Goal: Navigation & Orientation: Find specific page/section

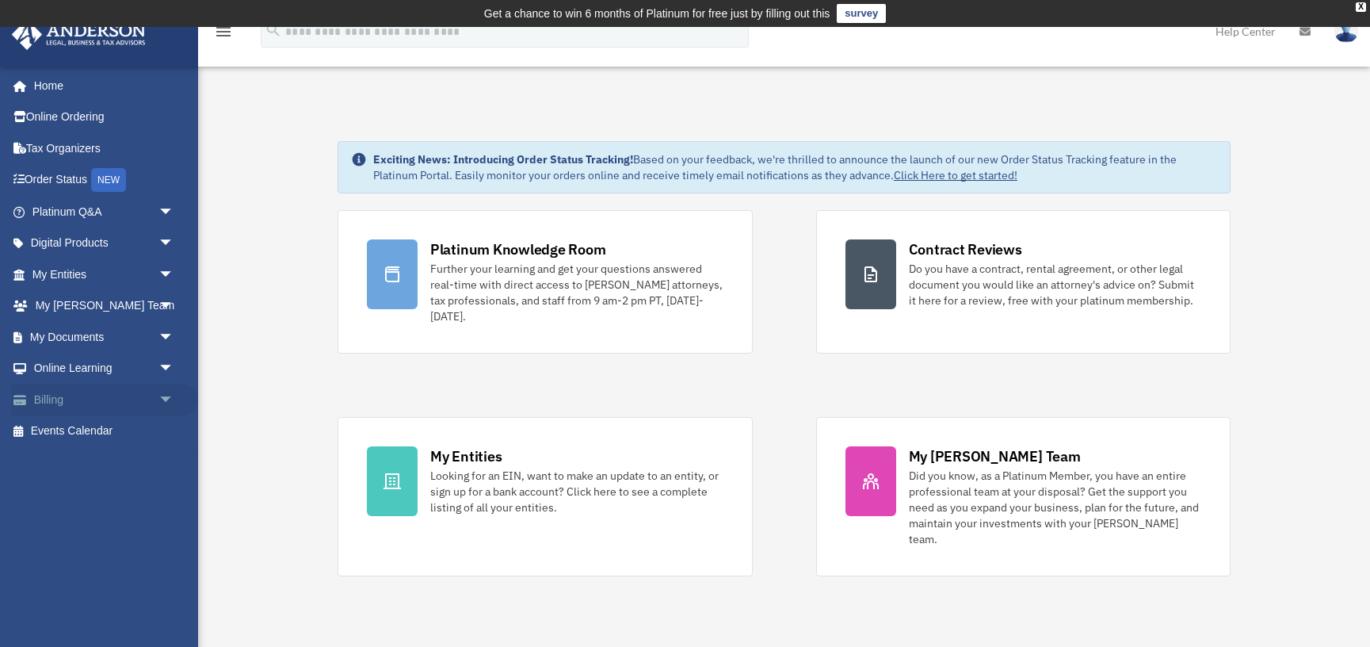
click at [71, 403] on link "Billing arrow_drop_down" at bounding box center [104, 400] width 187 height 32
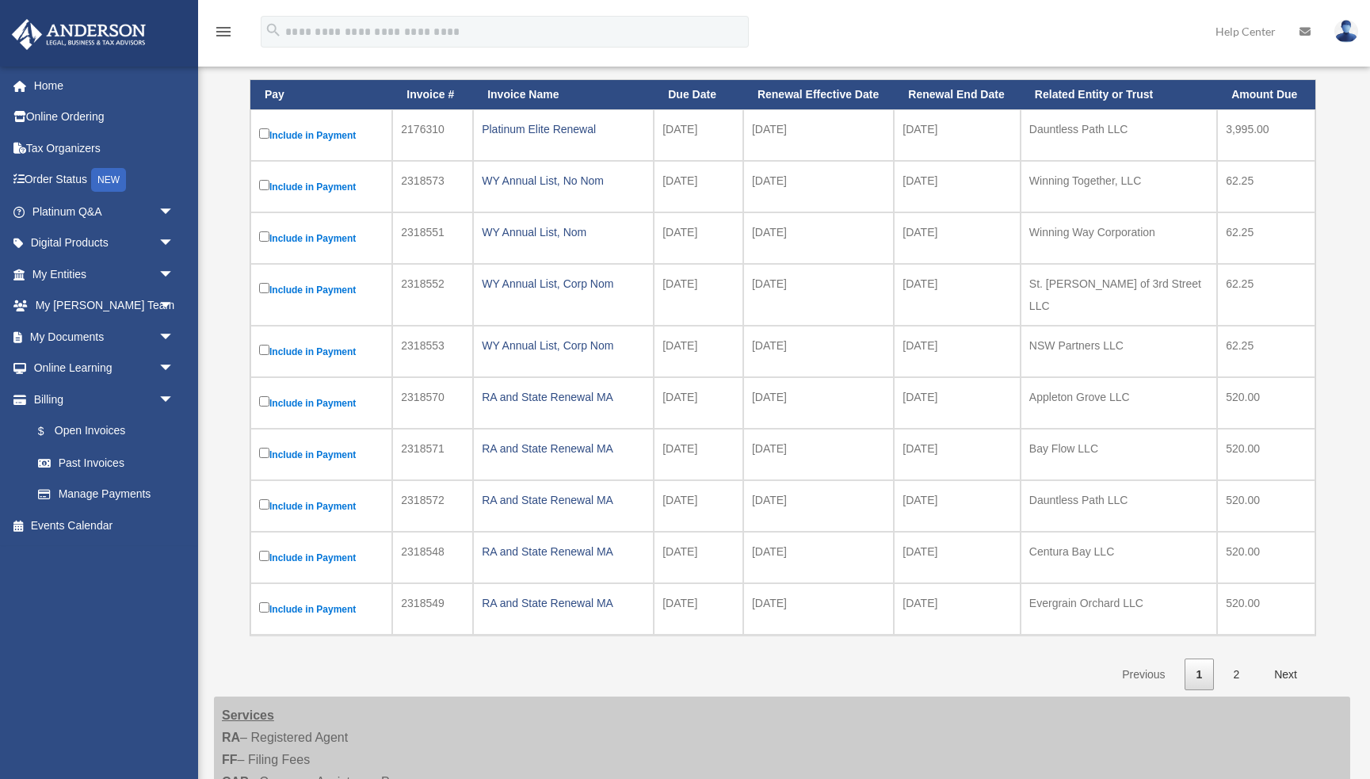
scroll to position [234, 0]
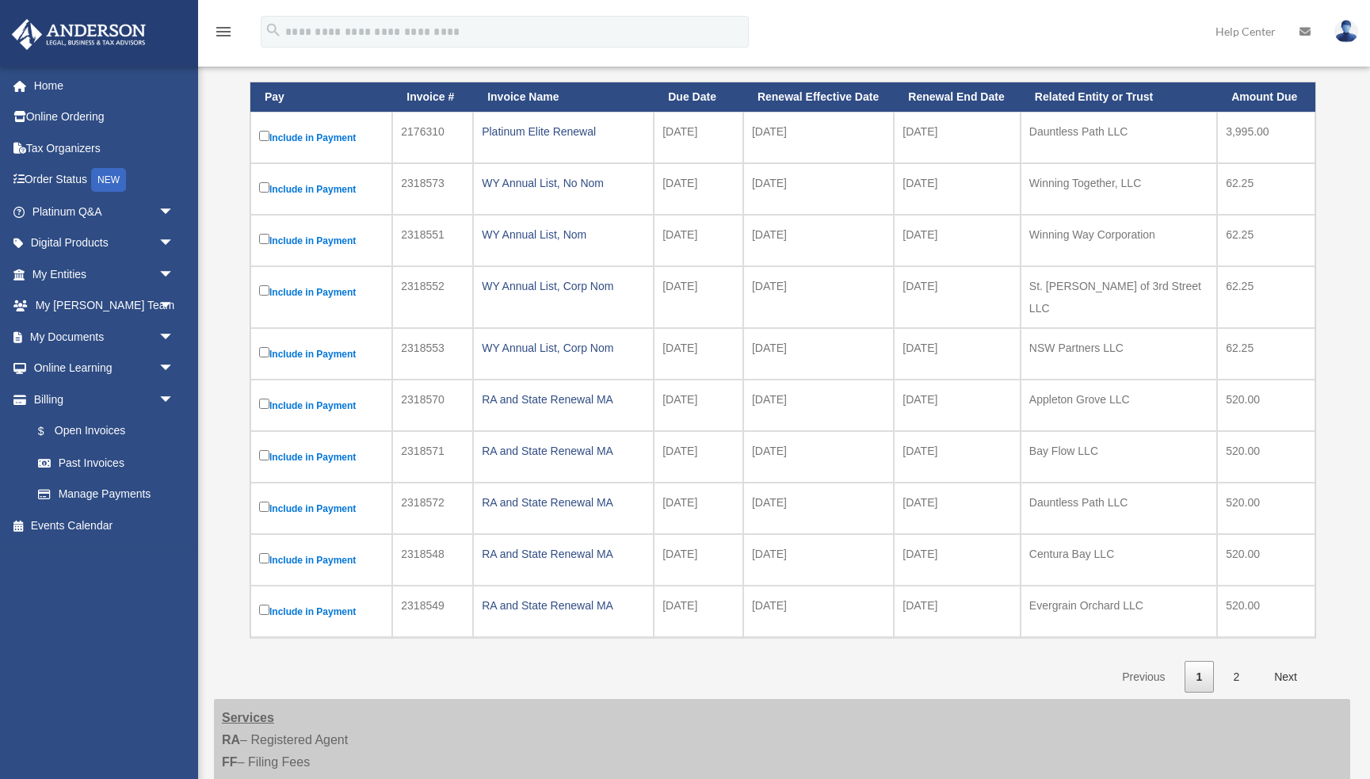
click at [1238, 646] on link "2" at bounding box center [1236, 677] width 30 height 32
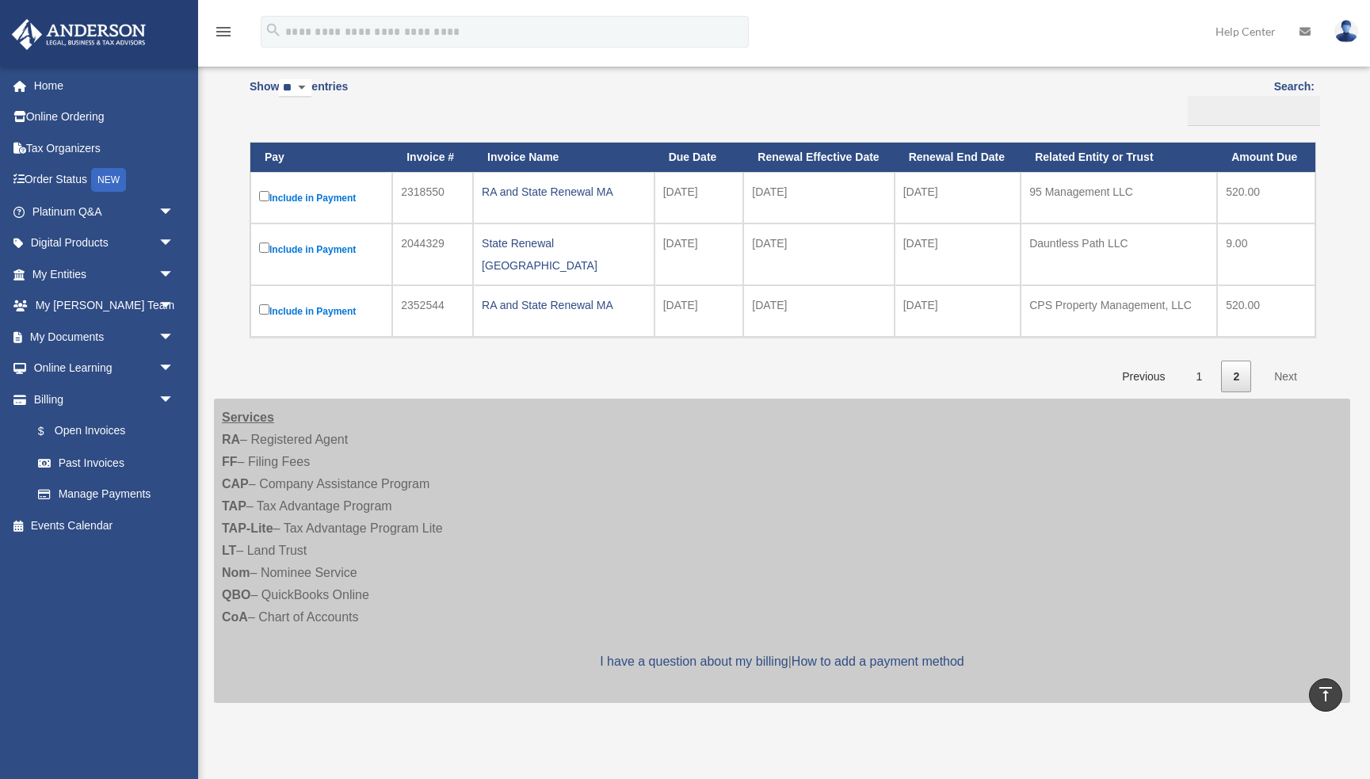
scroll to position [20, 0]
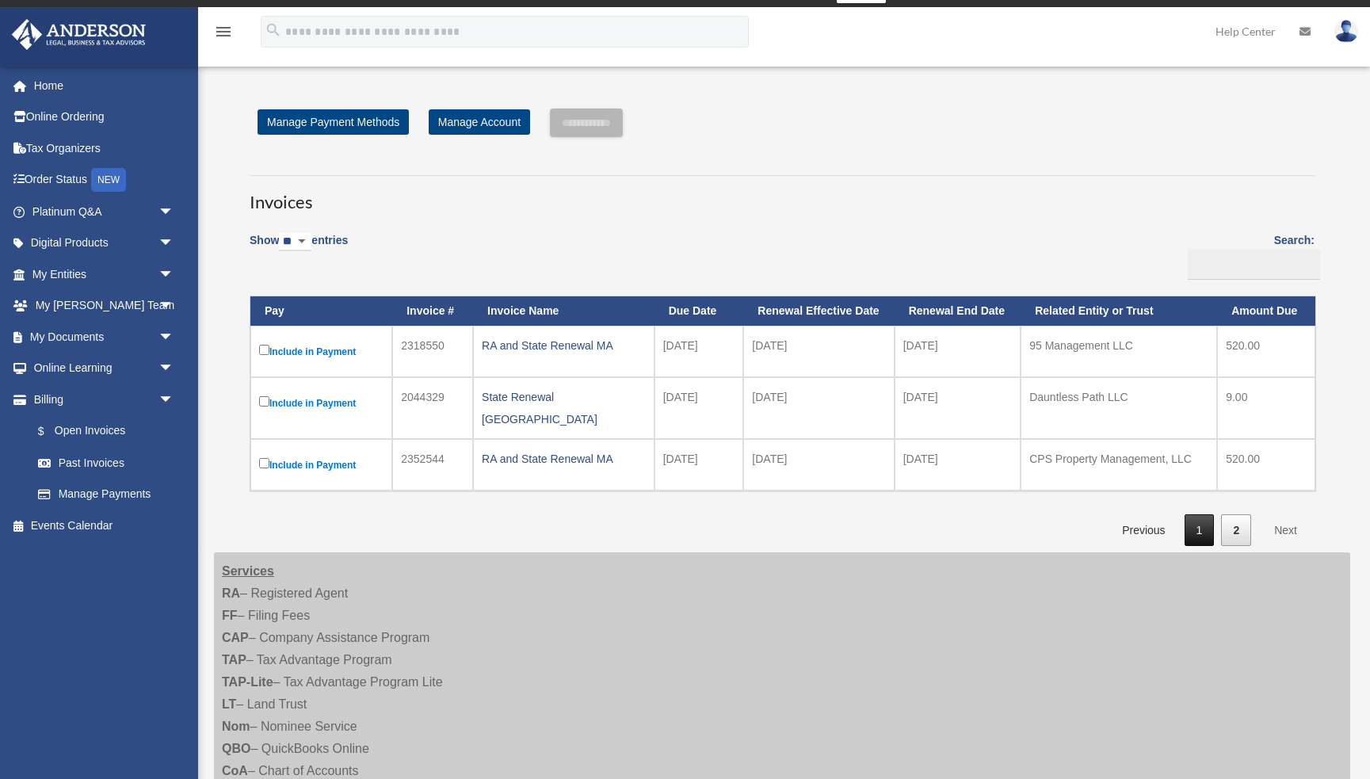
click at [1203, 522] on link "1" at bounding box center [1200, 530] width 30 height 32
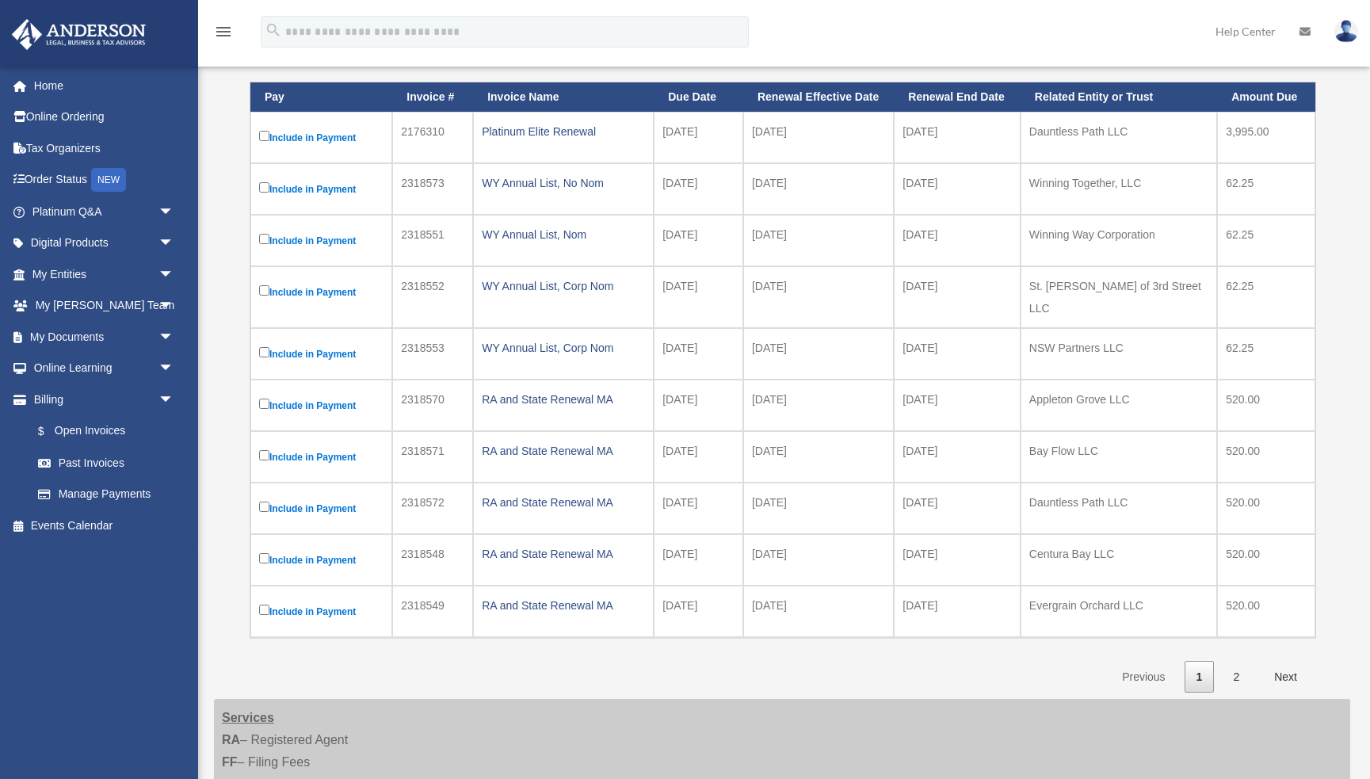
scroll to position [226, 0]
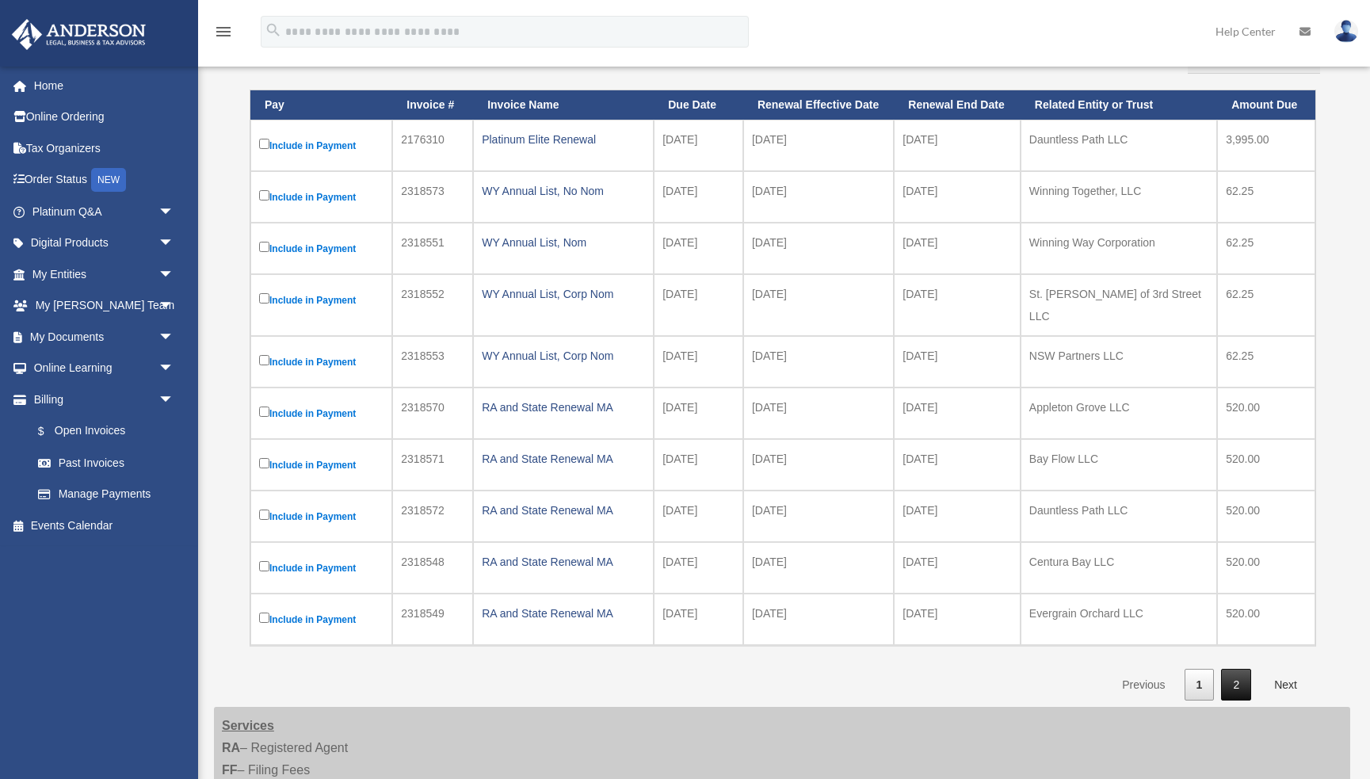
click at [1241, 646] on link "2" at bounding box center [1236, 685] width 30 height 32
